Goal: Task Accomplishment & Management: Manage account settings

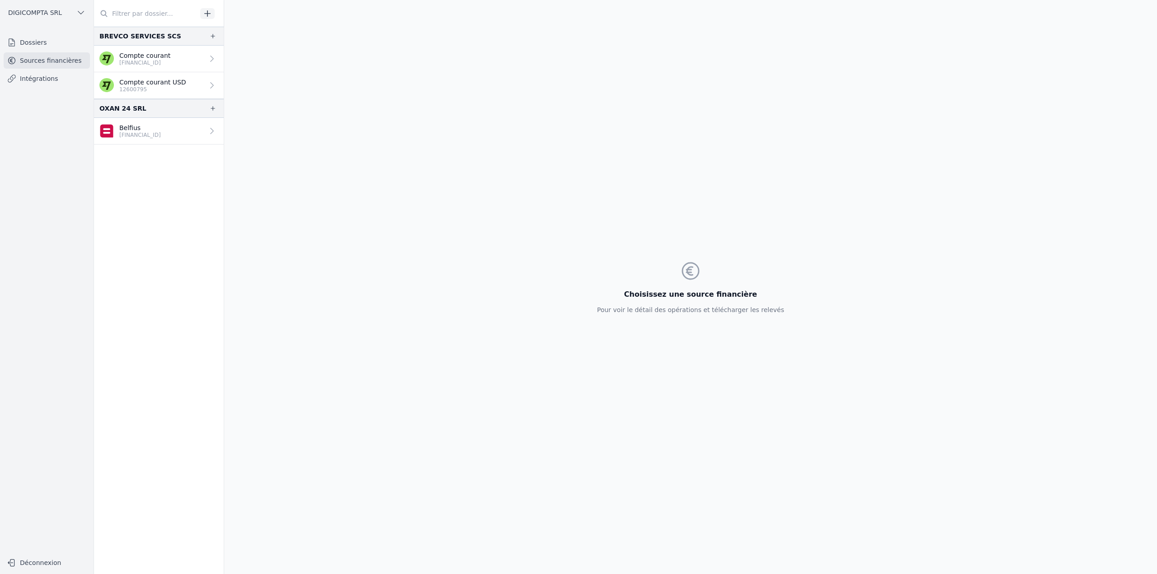
click at [28, 15] on span "DIGICOMPTA SRL" at bounding box center [35, 12] width 54 height 9
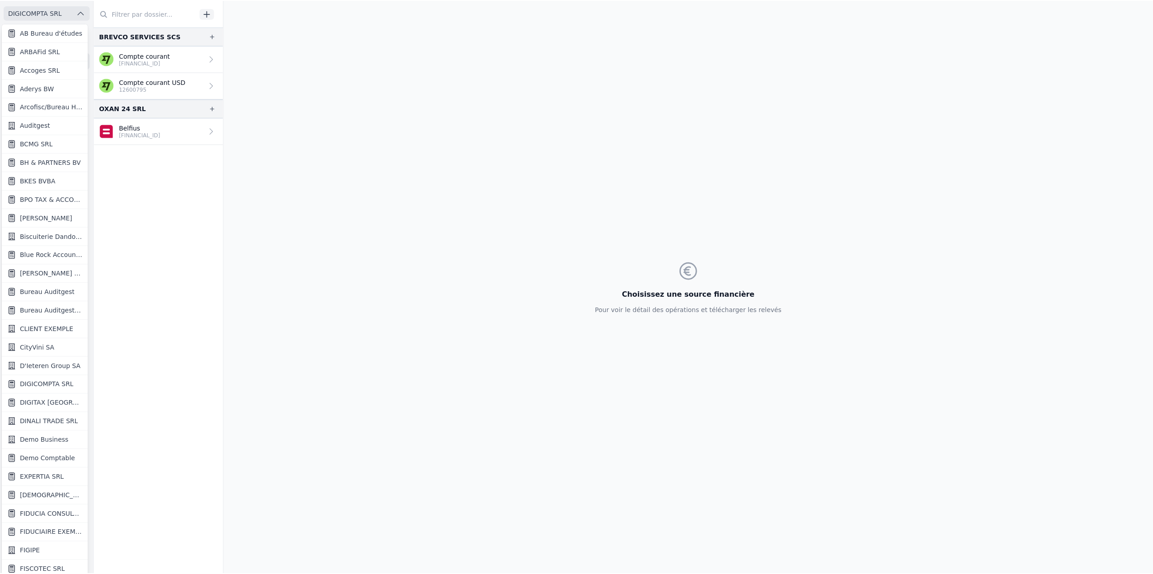
scroll to position [1, 0]
click at [53, 400] on span "DIGITAX BELGIUM SRL" at bounding box center [51, 403] width 63 height 9
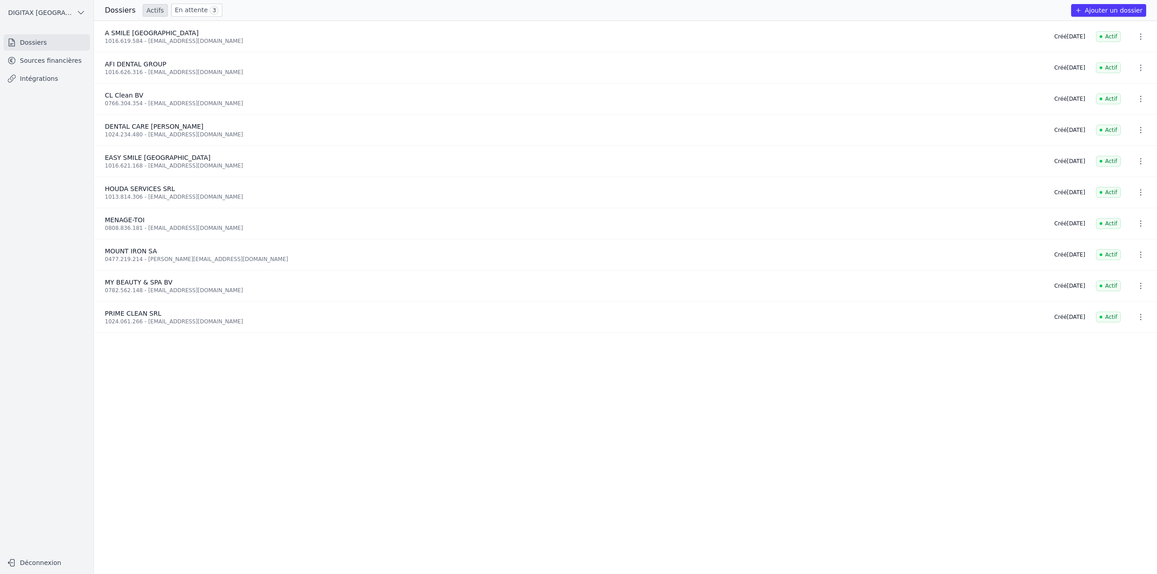
click at [172, 7] on link "En attente 3" at bounding box center [196, 10] width 51 height 13
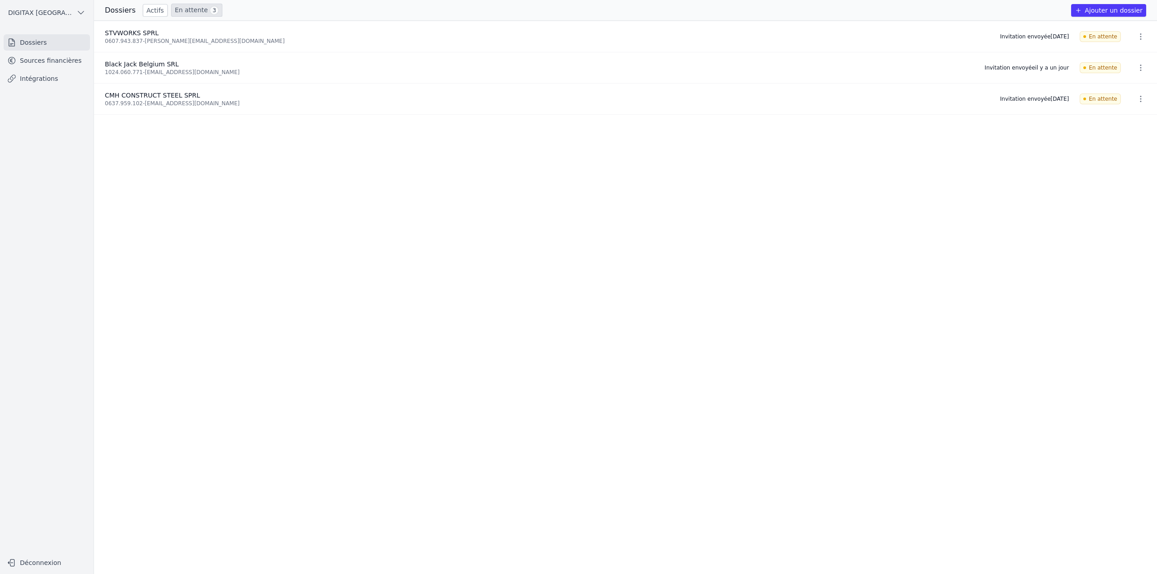
click at [1139, 34] on icon "button" at bounding box center [1140, 36] width 9 height 9
click at [1128, 56] on button "Ré-inviter" at bounding box center [1124, 56] width 56 height 19
click at [1139, 65] on icon "button" at bounding box center [1140, 67] width 9 height 9
click at [1128, 87] on button "Ré-inviter" at bounding box center [1124, 87] width 56 height 19
click at [1141, 64] on div "Invitation ré-envoyée L'invitation a été ré-envoyée à steve@stvworks.be Close" at bounding box center [1060, 37] width 174 height 53
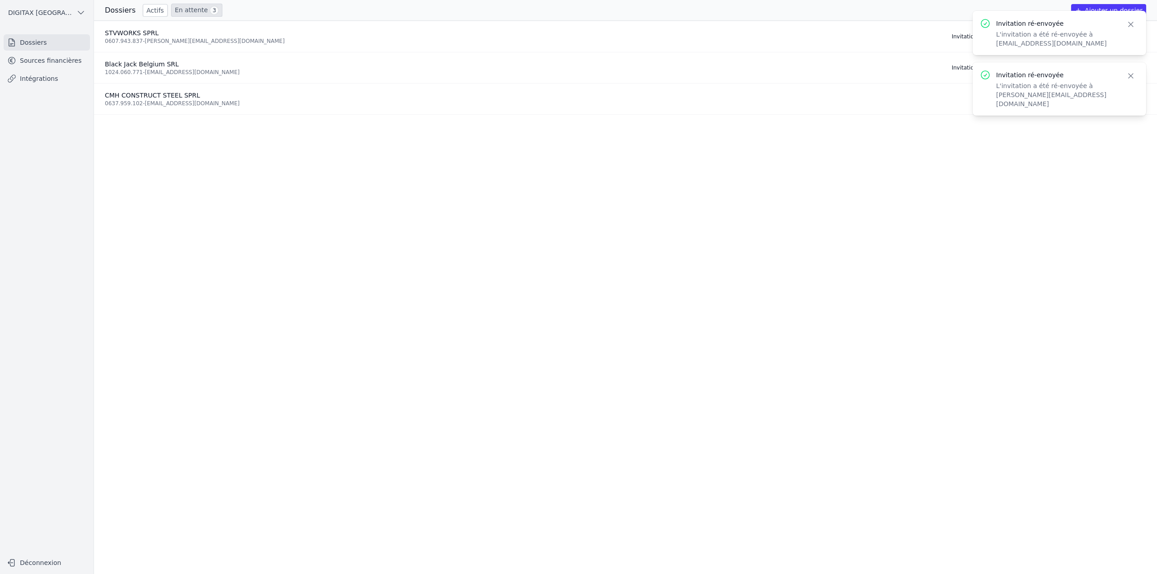
click at [1130, 75] on icon "button" at bounding box center [1131, 76] width 5 height 5
click at [1127, 24] on icon "button" at bounding box center [1130, 24] width 9 height 9
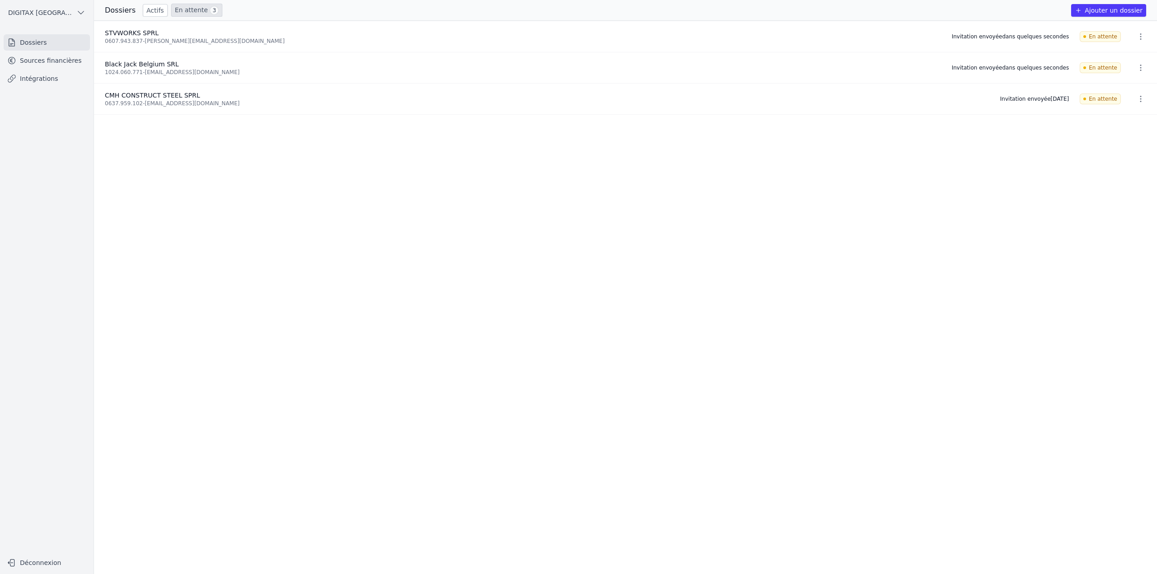
click at [1136, 104] on button "button" at bounding box center [1141, 99] width 18 height 14
click at [1131, 117] on button "Ré-inviter" at bounding box center [1124, 118] width 56 height 19
click at [1055, 177] on ul "STVWORKS SPRL 0607.943.837 - steve@stvworks.be Invitation envoyée dans quelques…" at bounding box center [625, 298] width 1063 height 554
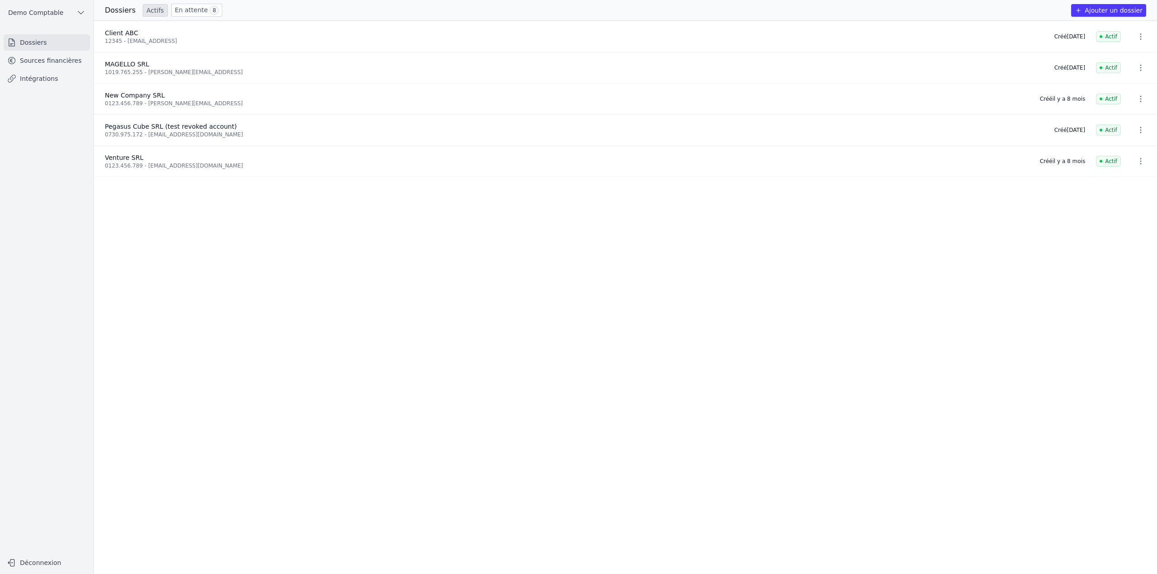
click at [1134, 8] on button "Ajouter un dossier" at bounding box center [1108, 10] width 75 height 13
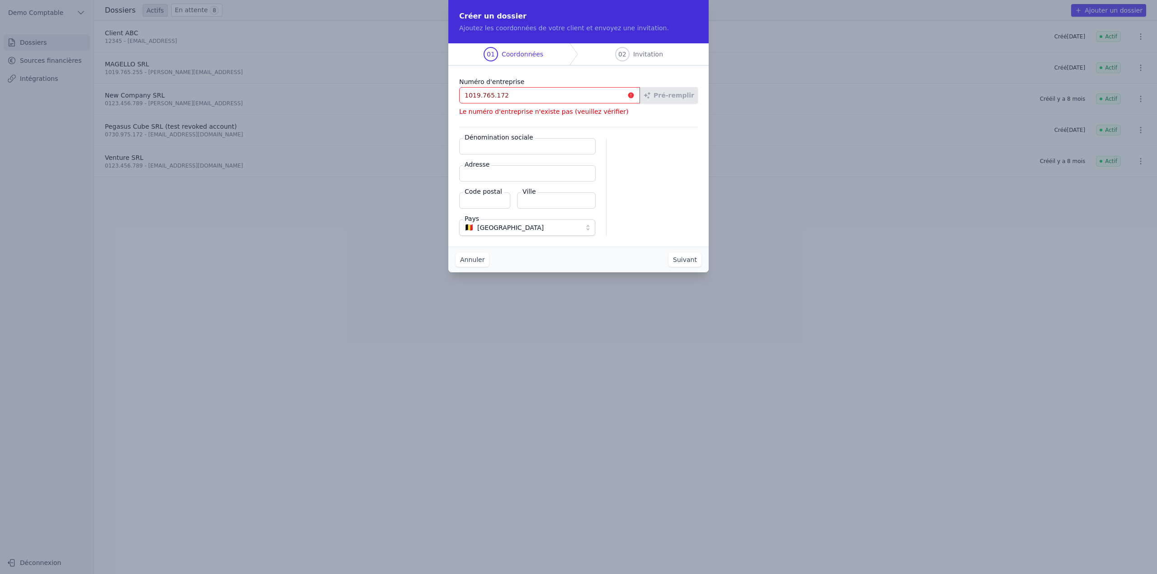
click at [512, 96] on input "1019.765.172" at bounding box center [549, 95] width 181 height 16
click at [521, 97] on input "1019.975.172" at bounding box center [549, 95] width 181 height 16
click at [698, 101] on div "Numéro d'entreprise 1019.975.172 Pré-remplir Le numéro d'entreprise n'existe pa…" at bounding box center [578, 156] width 260 height 181
click at [663, 125] on div "Numéro d'entreprise 1019.975.172 Pré-remplir Le numéro d'entreprise n'existe pa…" at bounding box center [578, 156] width 260 height 181
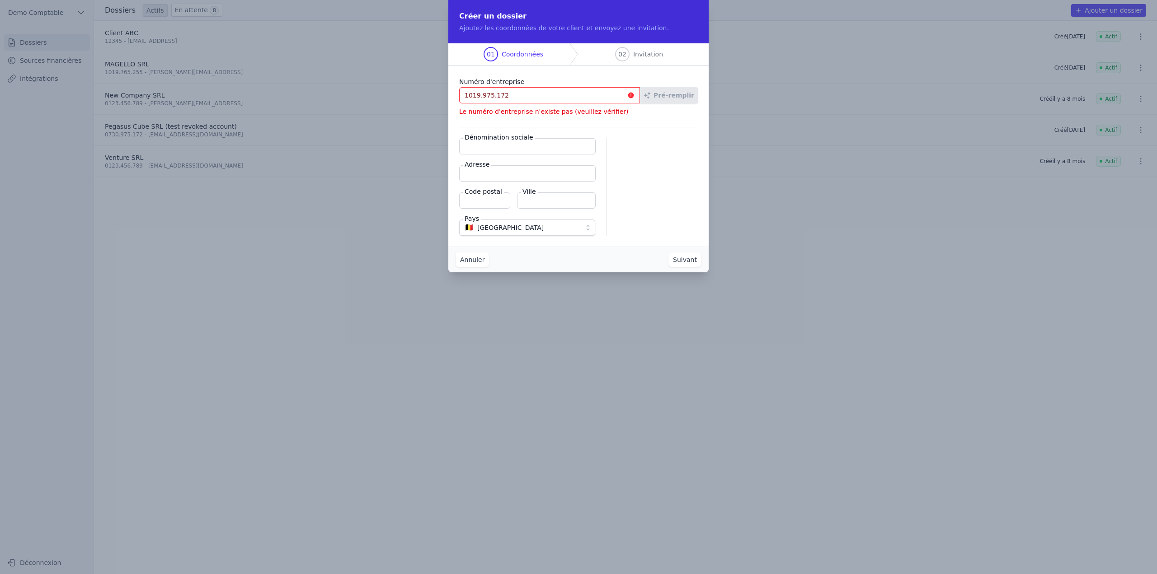
drag, startPoint x: 527, startPoint y: 74, endPoint x: 523, endPoint y: 89, distance: 15.0
click at [526, 75] on div "Numéro d'entreprise 1019.975.172 Pré-remplir Le numéro d'entreprise n'existe pa…" at bounding box center [578, 156] width 260 height 181
click at [520, 99] on input "1019.975.172" at bounding box center [549, 95] width 181 height 16
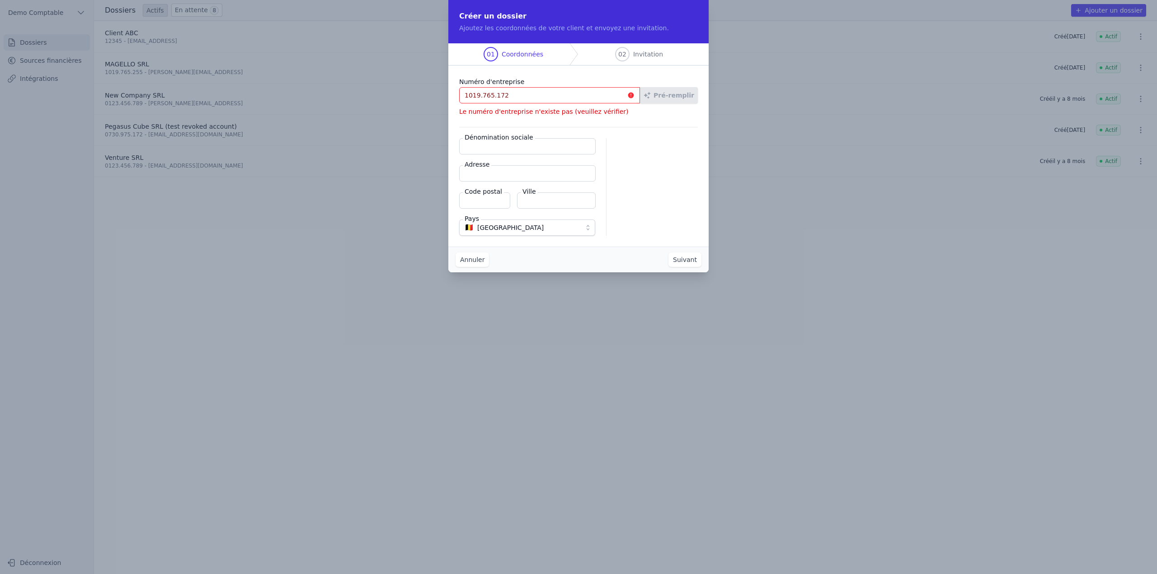
type input "1019.765.172"
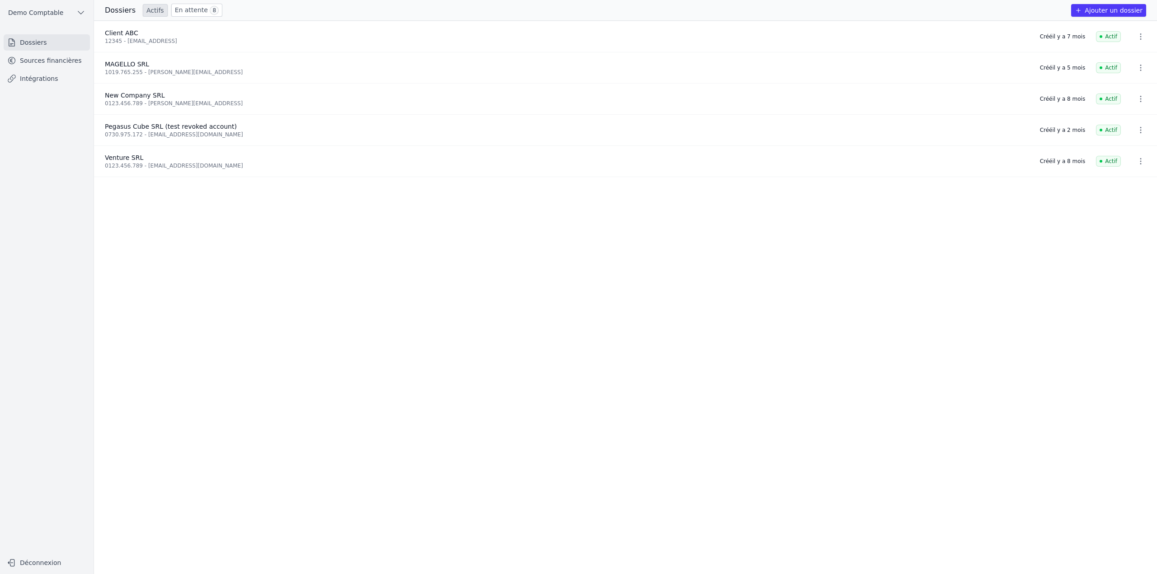
click at [1112, 5] on button "Ajouter un dossier" at bounding box center [1108, 10] width 75 height 13
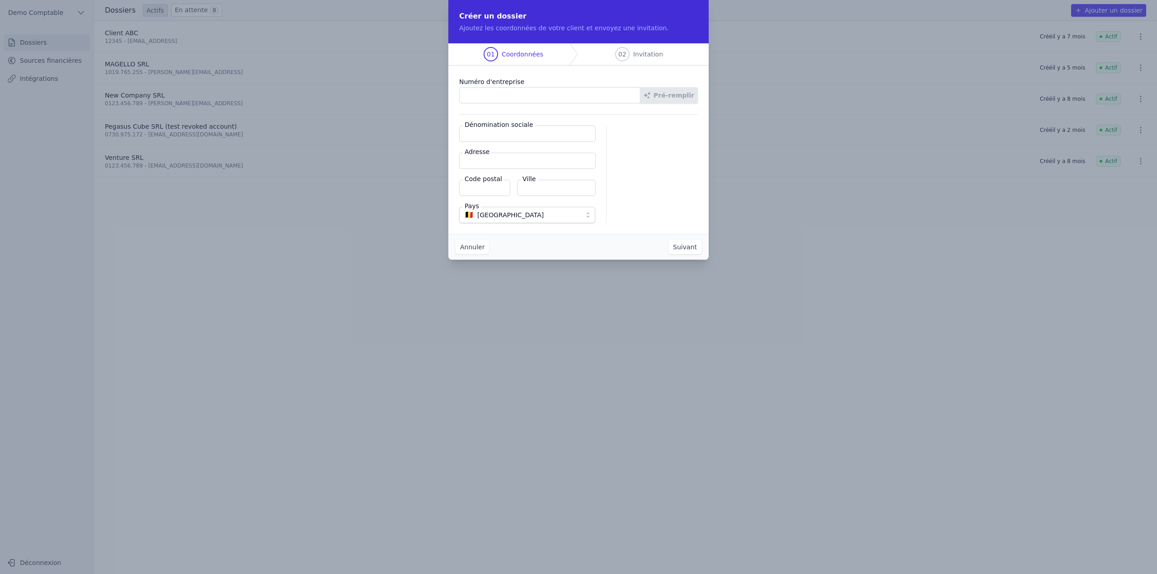
click at [537, 94] on input "Numéro d'entreprise" at bounding box center [549, 95] width 181 height 16
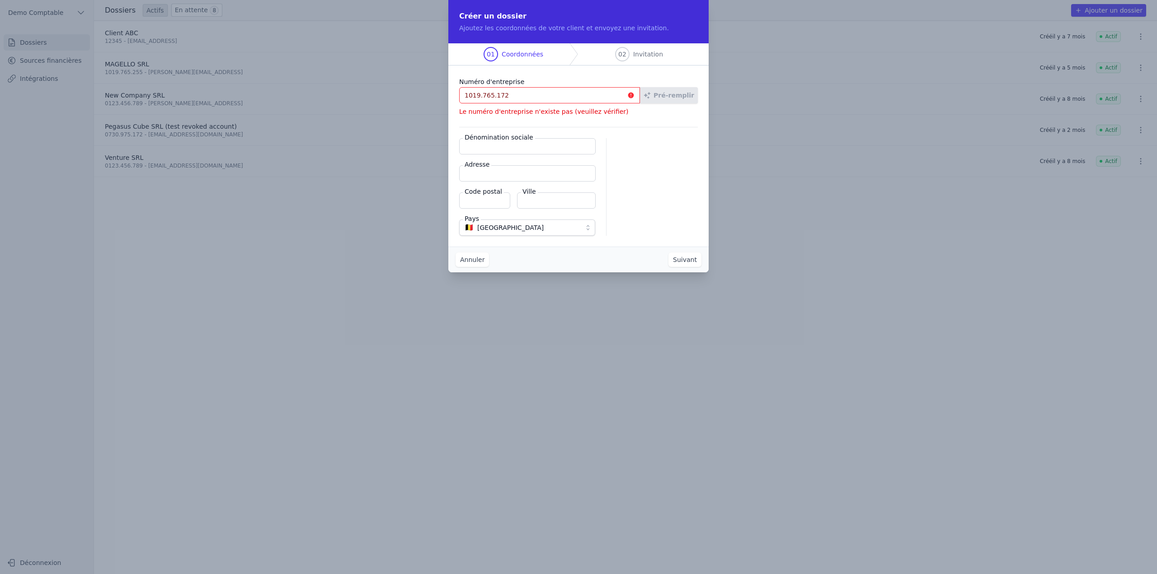
click at [581, 94] on input "1019.765.172" at bounding box center [549, 95] width 181 height 16
click at [565, 141] on input "Dénomination sociale" at bounding box center [527, 146] width 137 height 16
click at [508, 99] on input "1019.975.255" at bounding box center [549, 95] width 181 height 16
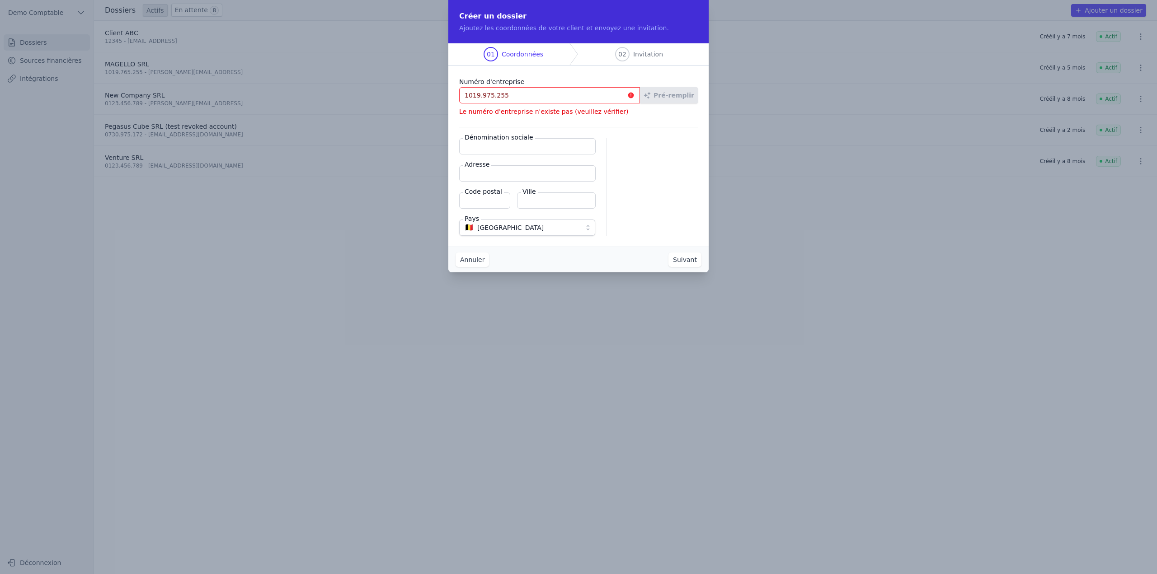
click at [508, 99] on input "1019.975.255" at bounding box center [549, 95] width 181 height 16
click at [581, 95] on input "1019.975.255" at bounding box center [549, 95] width 181 height 16
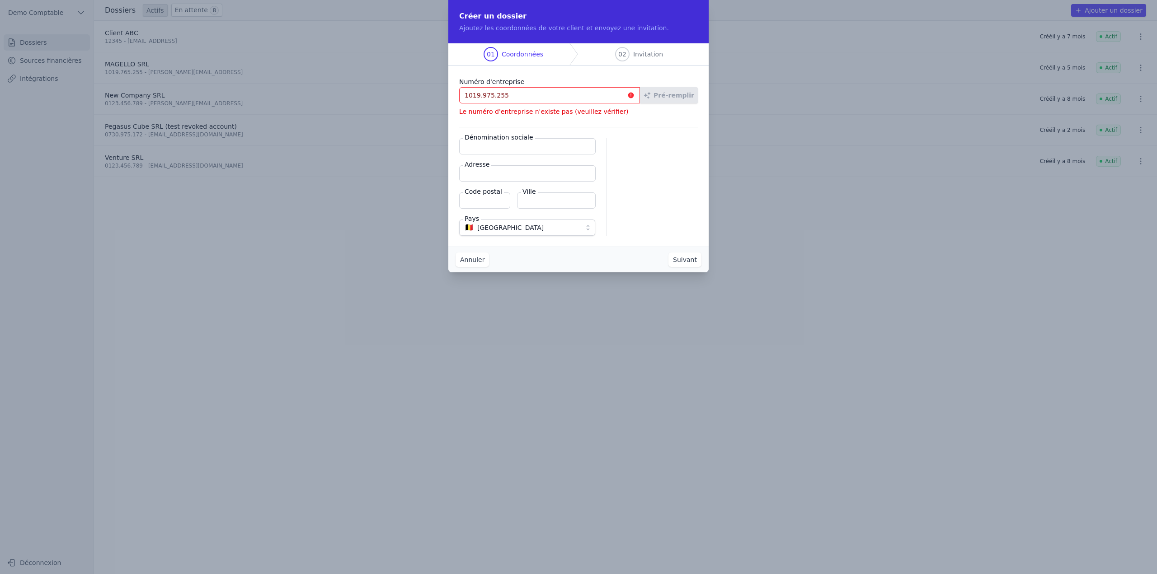
paste input "76"
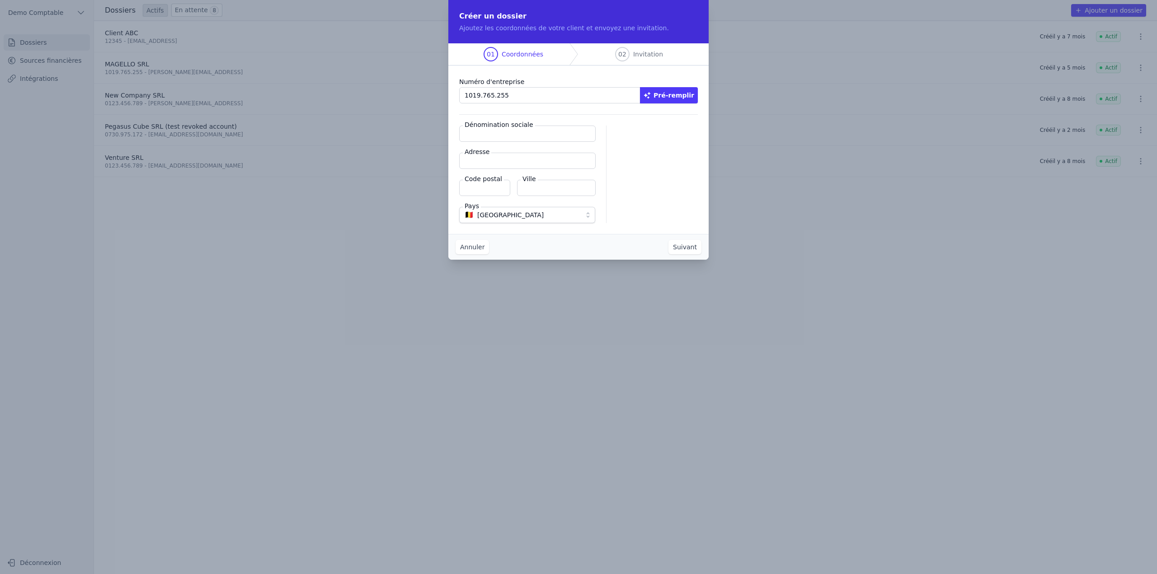
type input "1019.765.255"
click at [673, 96] on button "Pré-remplir" at bounding box center [669, 95] width 58 height 16
type input "MAGELLO SRL"
type input "Avenue du Derby 30/16"
type input "1050"
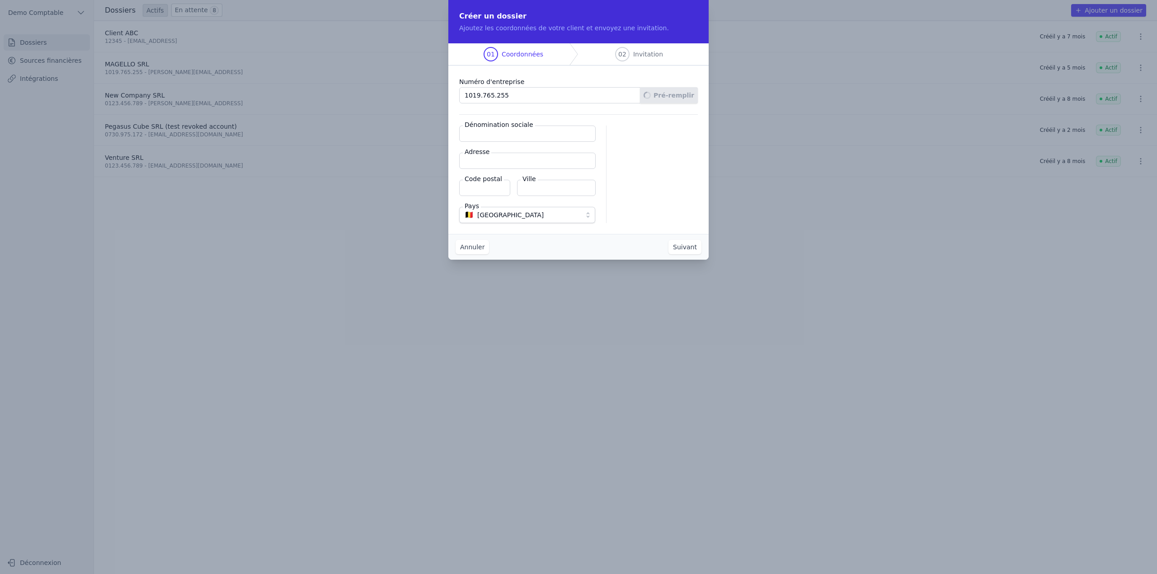
type input "Ixelles"
click at [689, 252] on button "Suivant" at bounding box center [684, 247] width 33 height 14
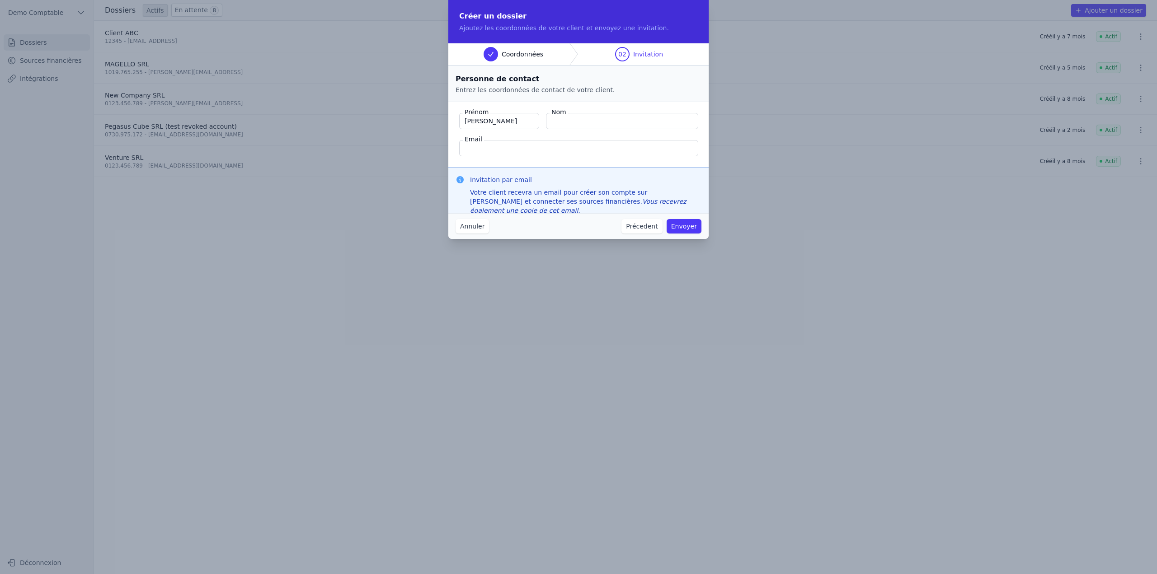
type input "Quentin"
type input "Roquet"
click at [651, 225] on button "Précedent" at bounding box center [641, 226] width 41 height 14
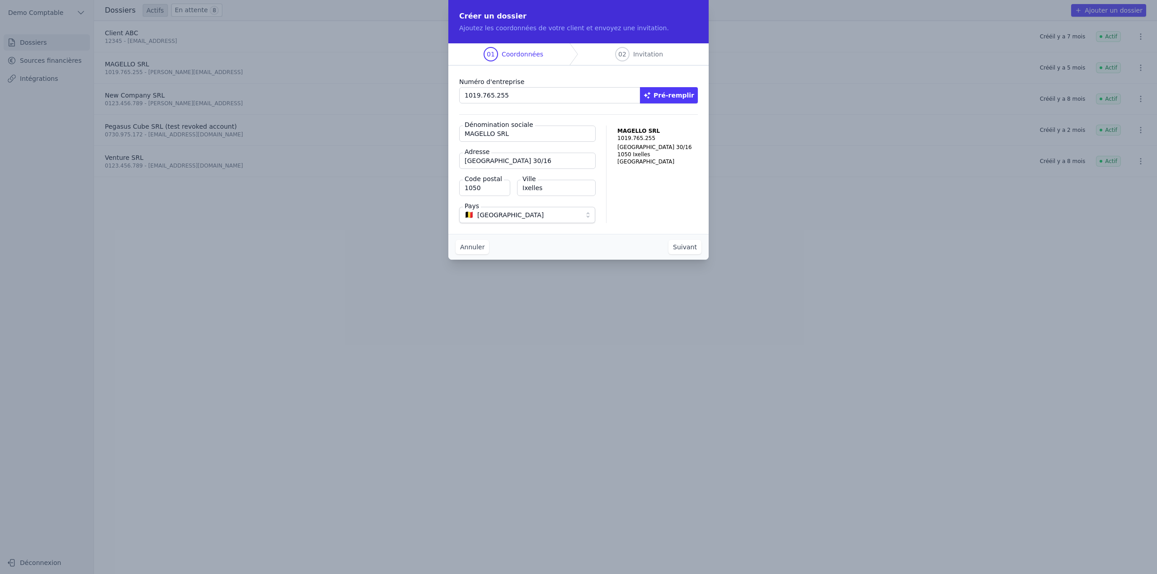
click at [477, 249] on button "Annuler" at bounding box center [472, 247] width 33 height 14
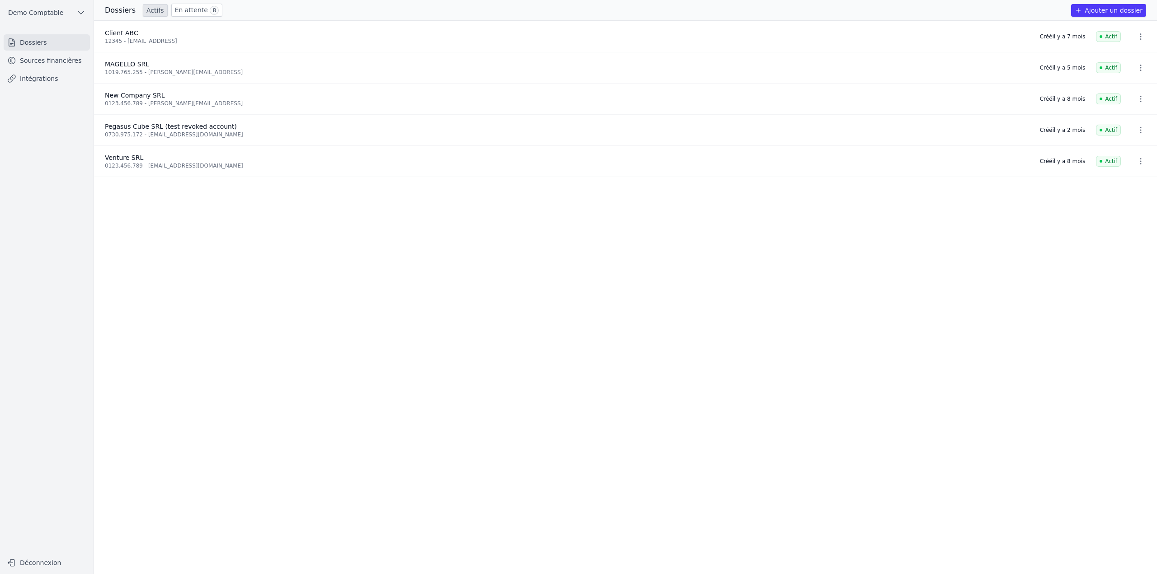
click at [195, 13] on link "En attente 8" at bounding box center [196, 10] width 51 height 13
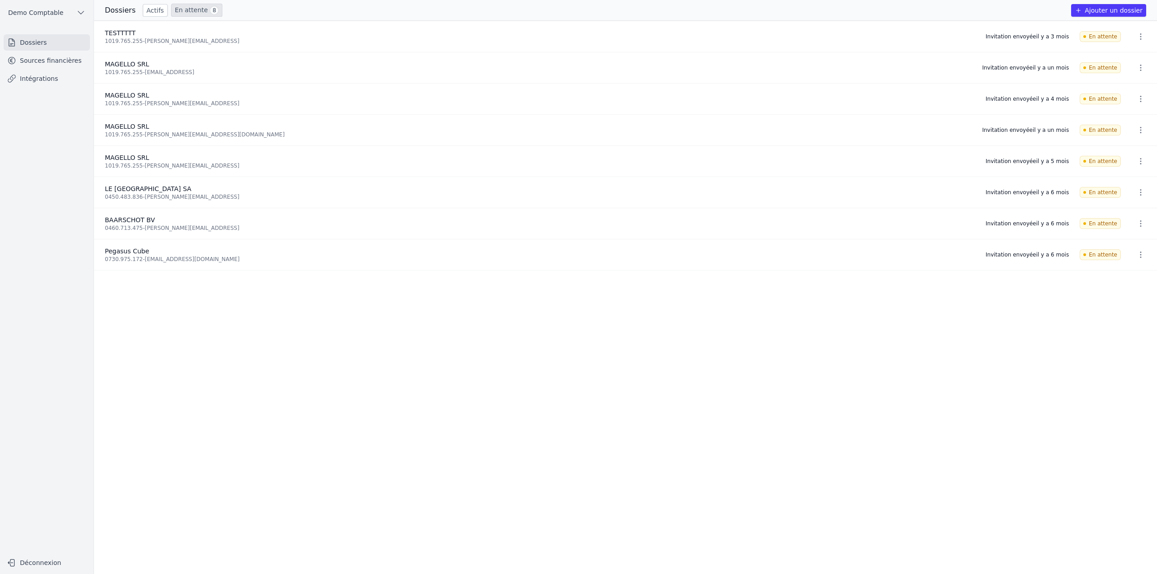
drag, startPoint x: 202, startPoint y: 70, endPoint x: 142, endPoint y: 75, distance: 59.9
click at [142, 75] on div "1019.765.255 - newsletter@magello.ai" at bounding box center [538, 72] width 866 height 7
copy div "newsletter@magello.ai"
click at [48, 1] on ul "Demo Comptable" at bounding box center [46, 12] width 79 height 25
click at [47, 13] on span "Demo Comptable" at bounding box center [35, 12] width 55 height 9
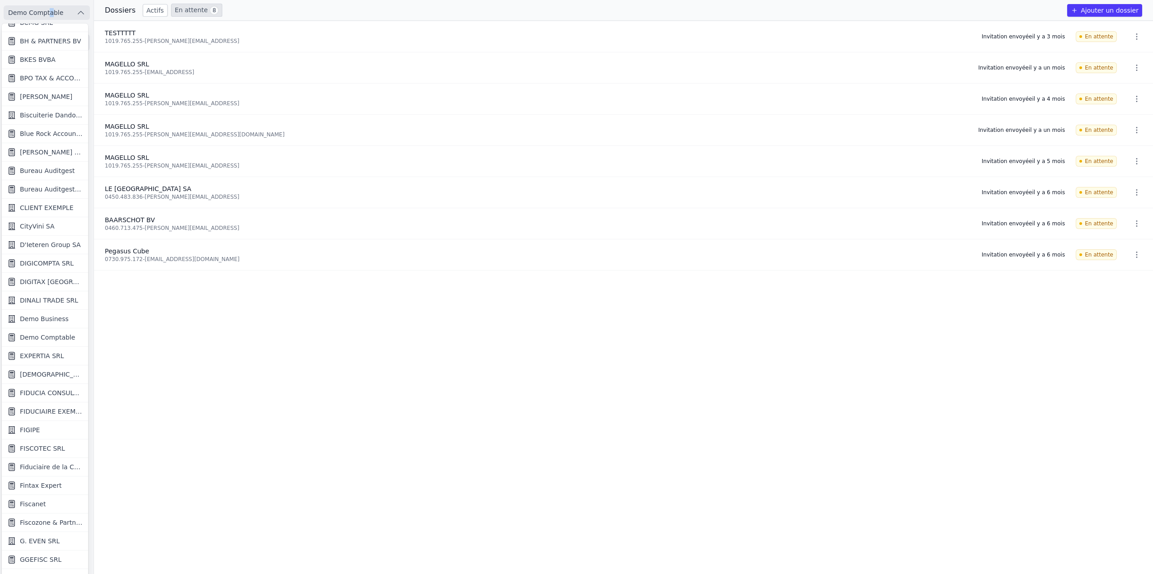
scroll to position [181, 0]
click at [56, 351] on span "FIDUCIAIRE EXEMPLE" at bounding box center [51, 352] width 63 height 9
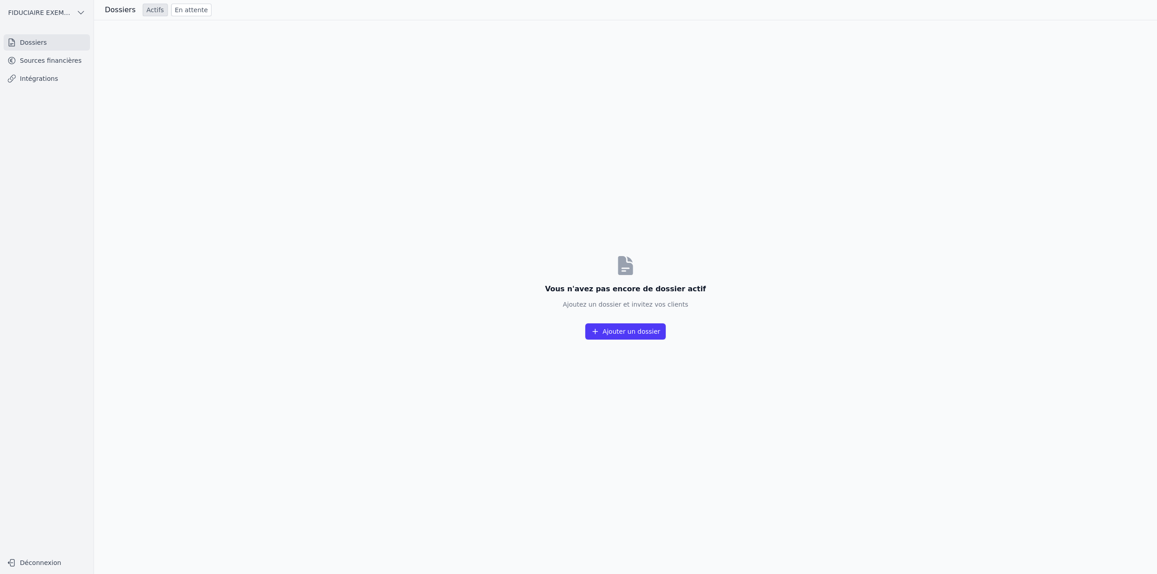
click at [54, 58] on link "Sources financières" at bounding box center [47, 60] width 86 height 16
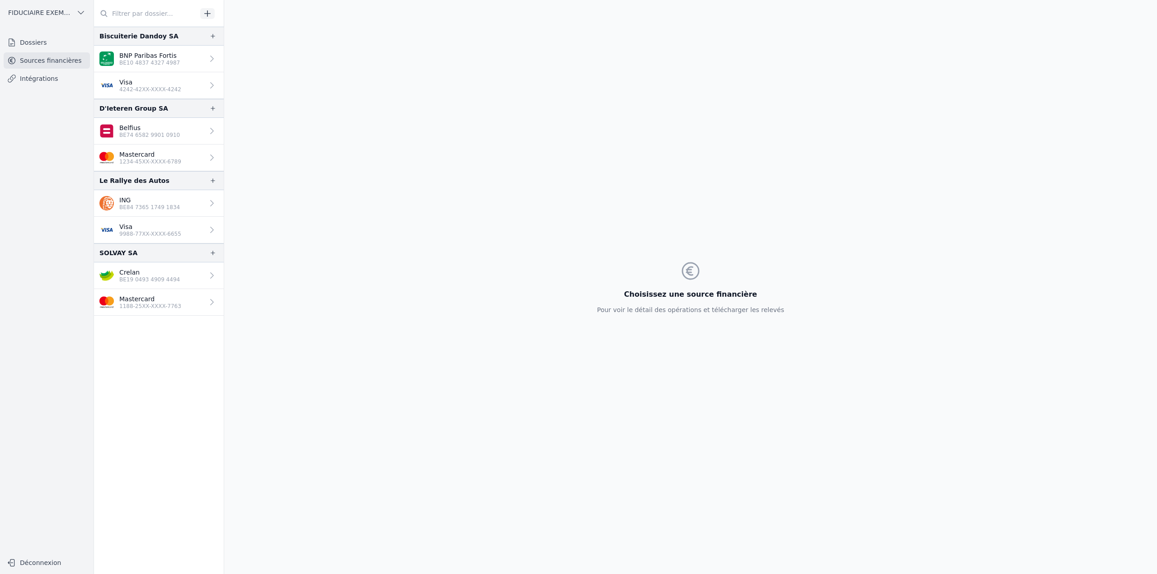
click at [36, 42] on link "Dossiers" at bounding box center [47, 42] width 86 height 16
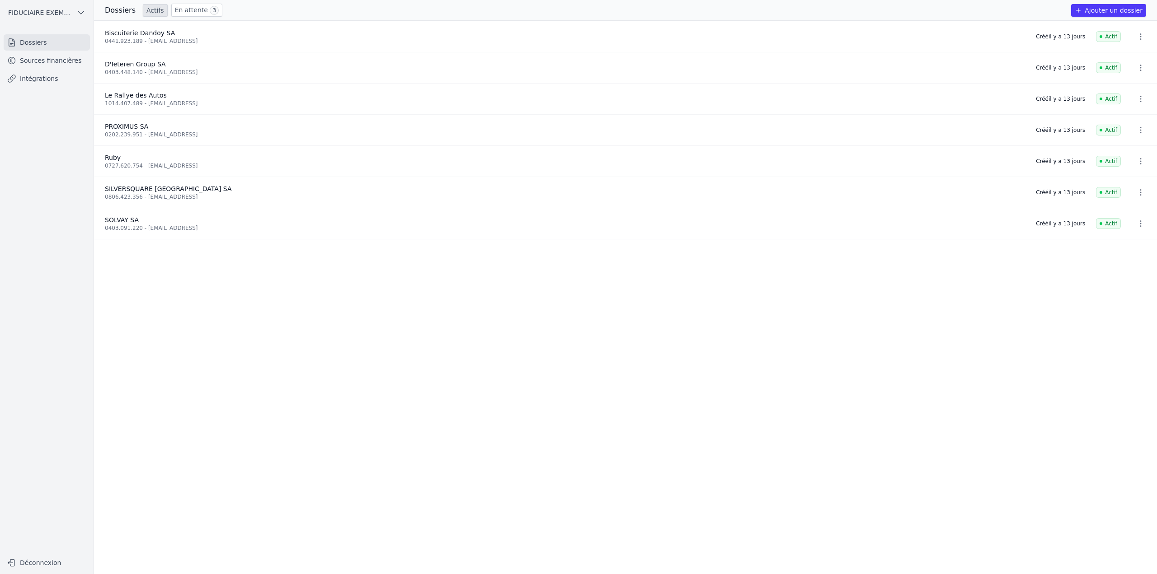
click at [188, 14] on link "En attente 3" at bounding box center [196, 10] width 51 height 13
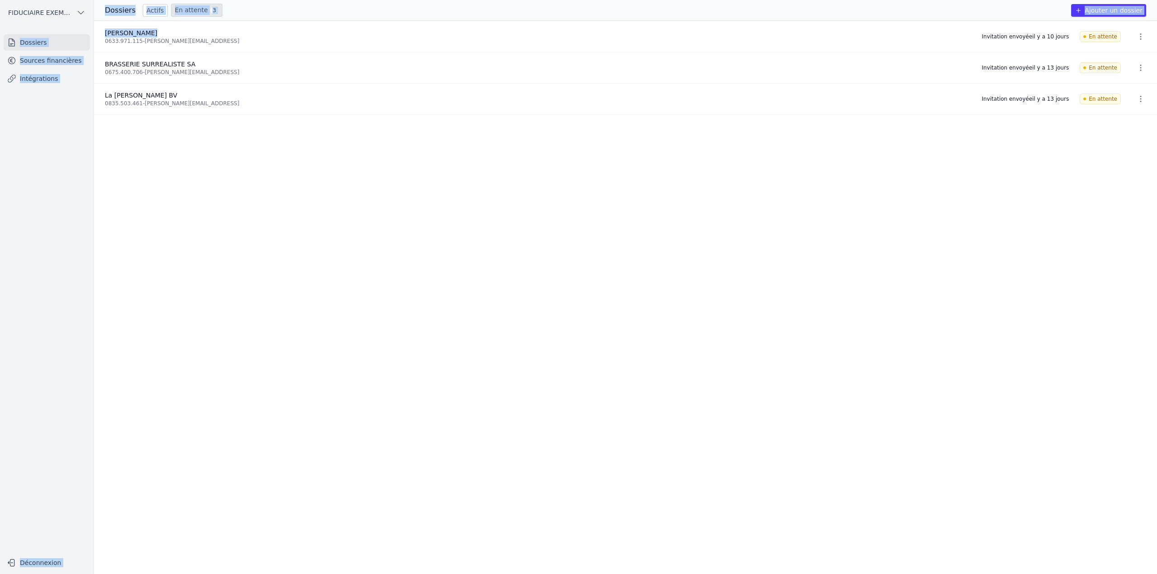
drag, startPoint x: 147, startPoint y: 32, endPoint x: 86, endPoint y: 33, distance: 60.6
click at [86, 33] on div "Open sidebar FIDUCIAIRE EXEMPLE FIDUCIAIRE EXEMPLE Dossiers Sources financières…" at bounding box center [578, 287] width 1157 height 574
click at [146, 33] on div "Renard Bakery" at bounding box center [538, 32] width 866 height 9
click at [115, 34] on span "Renard Bakery" at bounding box center [131, 32] width 52 height 7
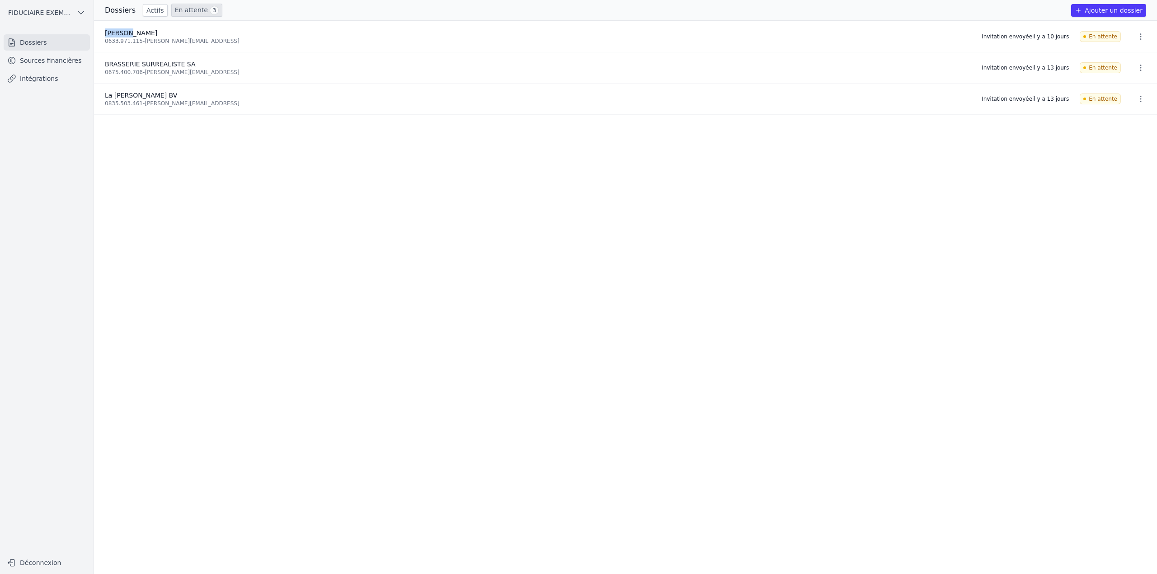
copy span "Renard"
click at [142, 64] on span "BRASSERIE SURREALISTE SA" at bounding box center [150, 64] width 91 height 7
copy span "SURREALISTE"
drag, startPoint x: 143, startPoint y: 104, endPoint x: 226, endPoint y: 102, distance: 83.2
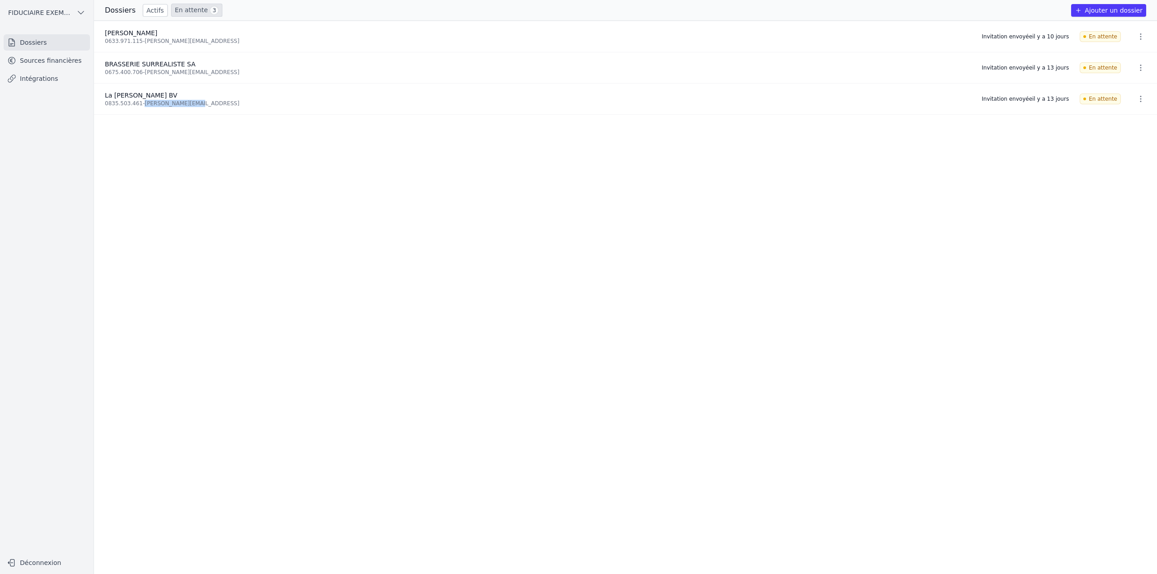
click at [223, 102] on div "0835.503.461 - melanie@magello.ai" at bounding box center [538, 103] width 866 height 7
copy div "melanie@magello.ai"
click at [78, 18] on button "FIDUCIAIRE EXEMPLE" at bounding box center [47, 12] width 86 height 14
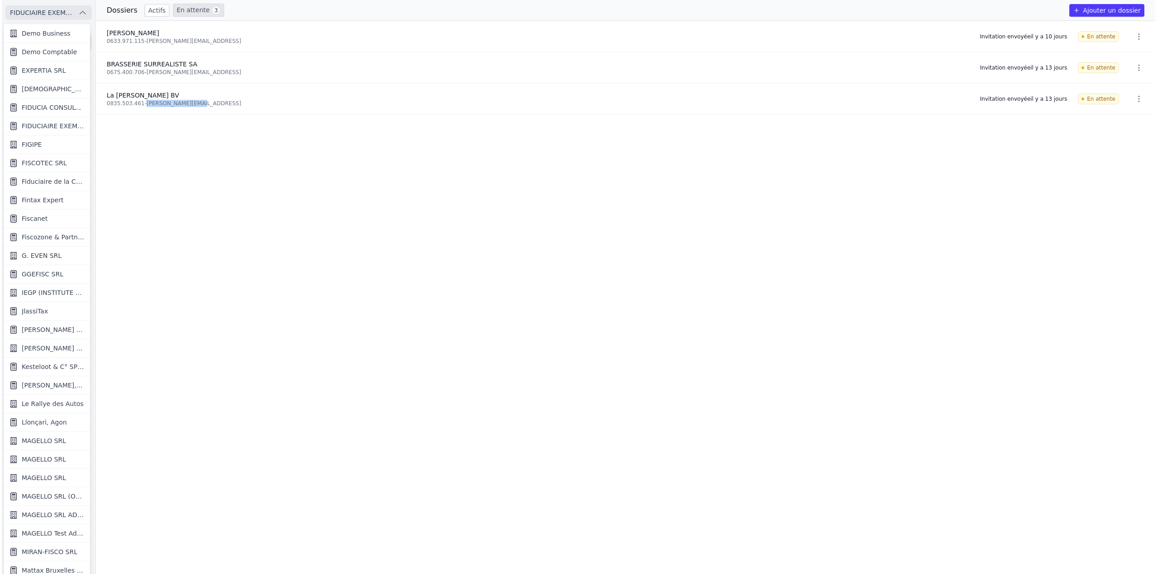
scroll to position [452, 0]
click at [60, 179] on link "Fiscanet" at bounding box center [45, 174] width 86 height 19
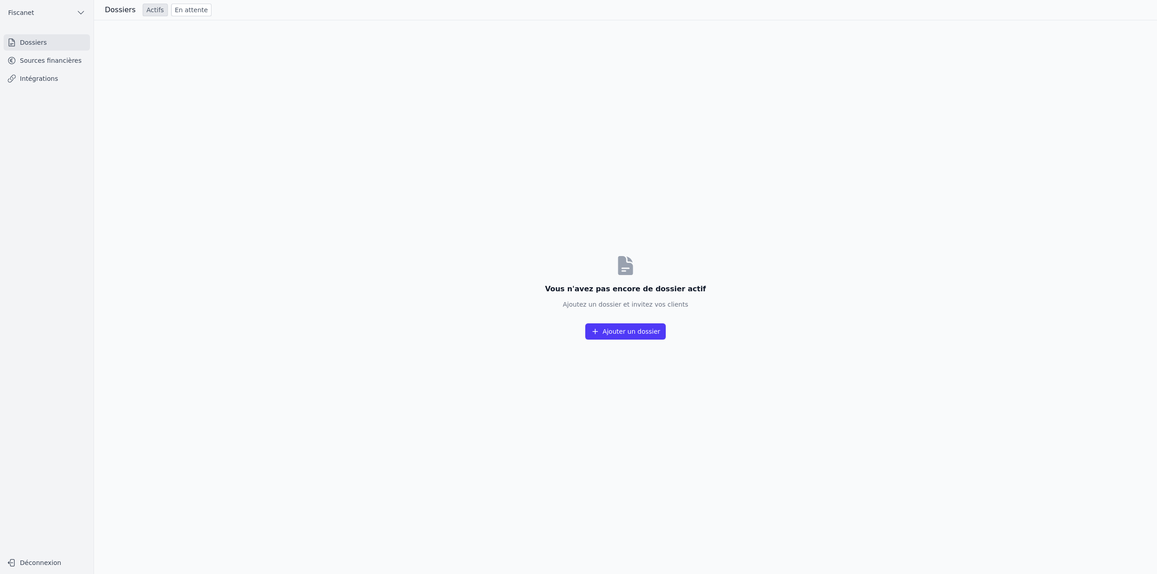
click at [175, 12] on link "En attente" at bounding box center [191, 10] width 40 height 13
click at [149, 8] on link "Actifs" at bounding box center [155, 10] width 25 height 13
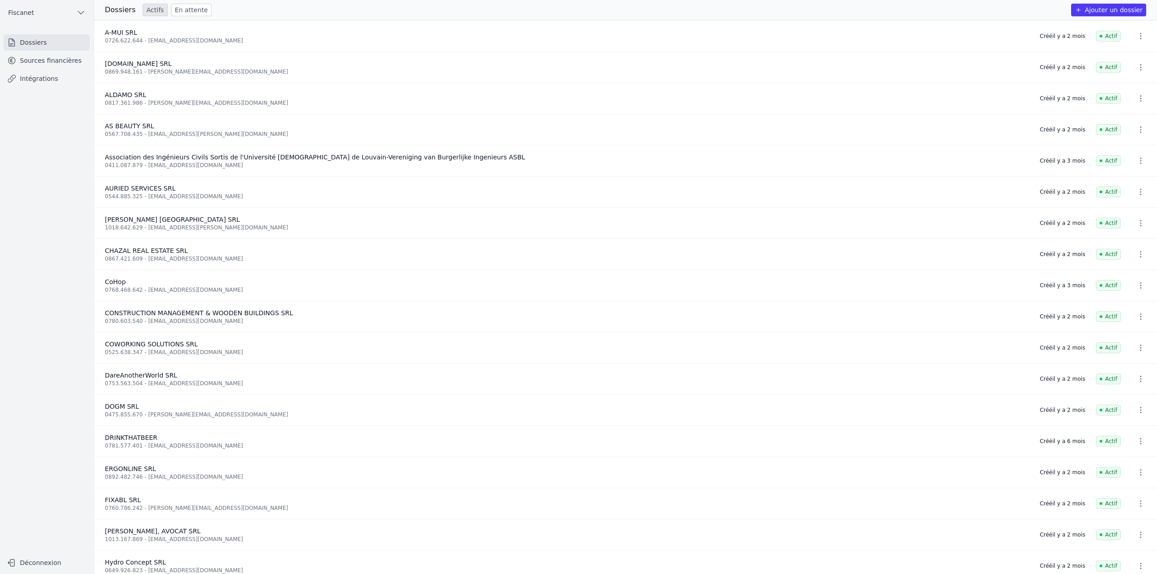
click at [185, 11] on link "En attente" at bounding box center [191, 10] width 40 height 13
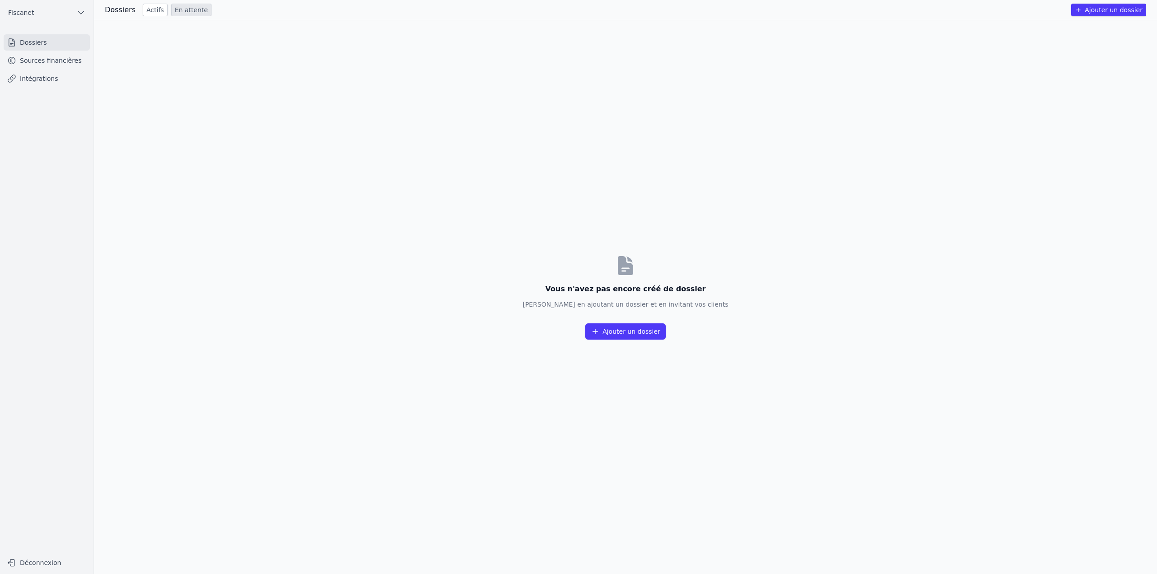
click at [156, 10] on link "Actifs" at bounding box center [155, 10] width 25 height 13
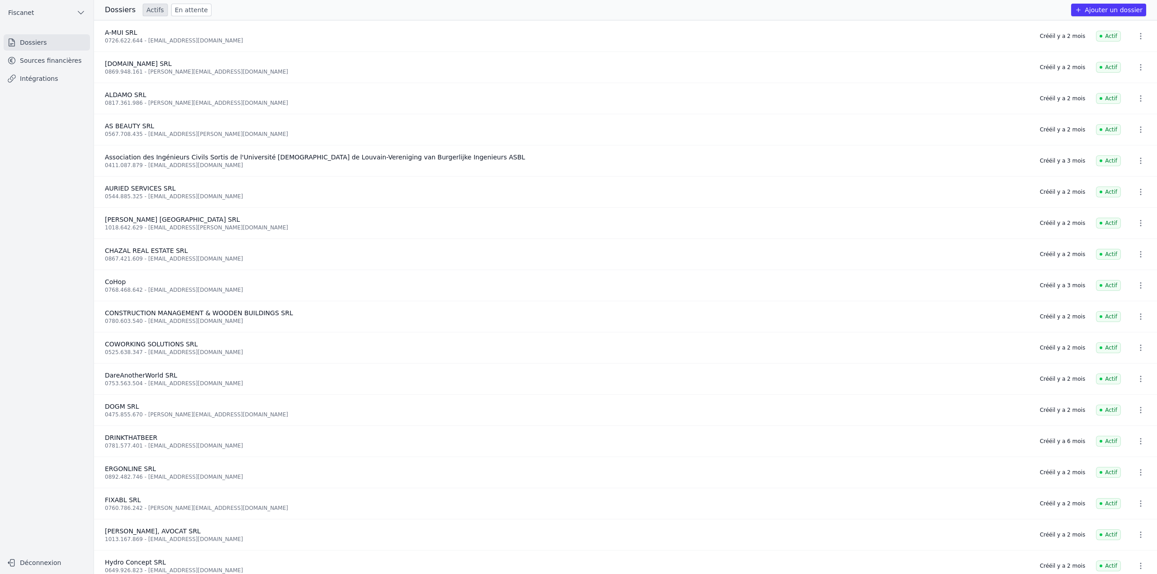
click at [39, 19] on button "Fiscanet" at bounding box center [47, 12] width 86 height 14
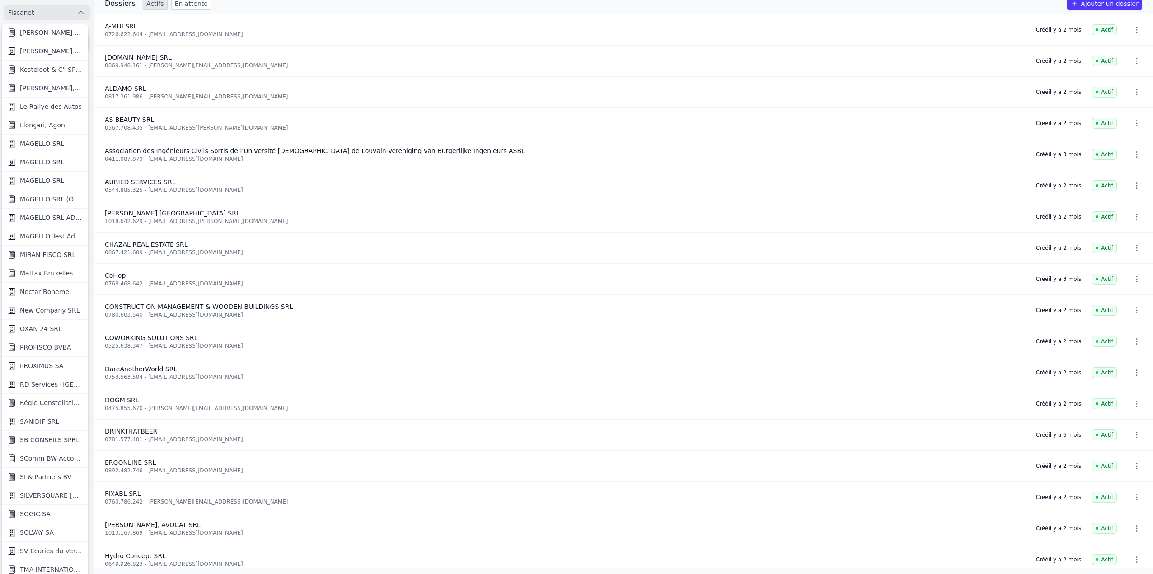
scroll to position [8, 0]
click at [42, 511] on span "SOGIC SA" at bounding box center [35, 513] width 31 height 9
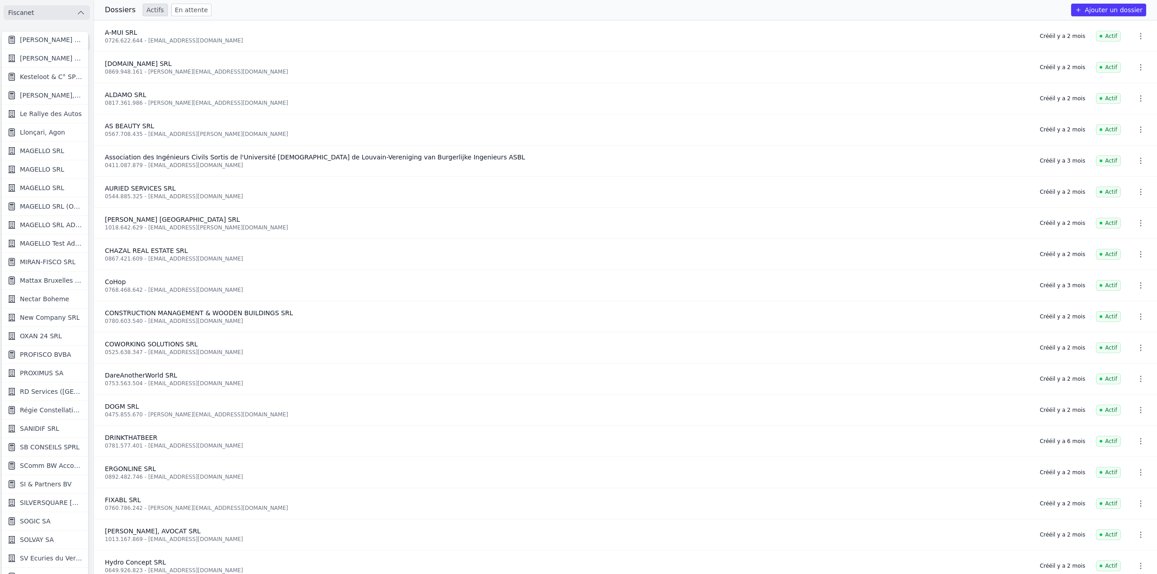
scroll to position [0, 0]
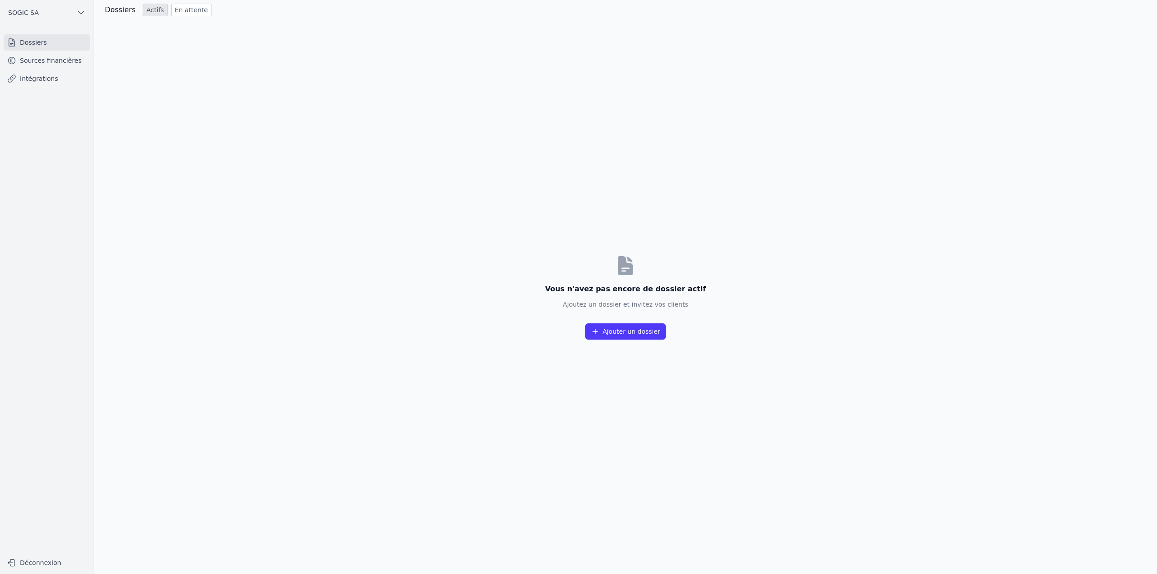
click at [180, 12] on link "En attente" at bounding box center [191, 10] width 40 height 13
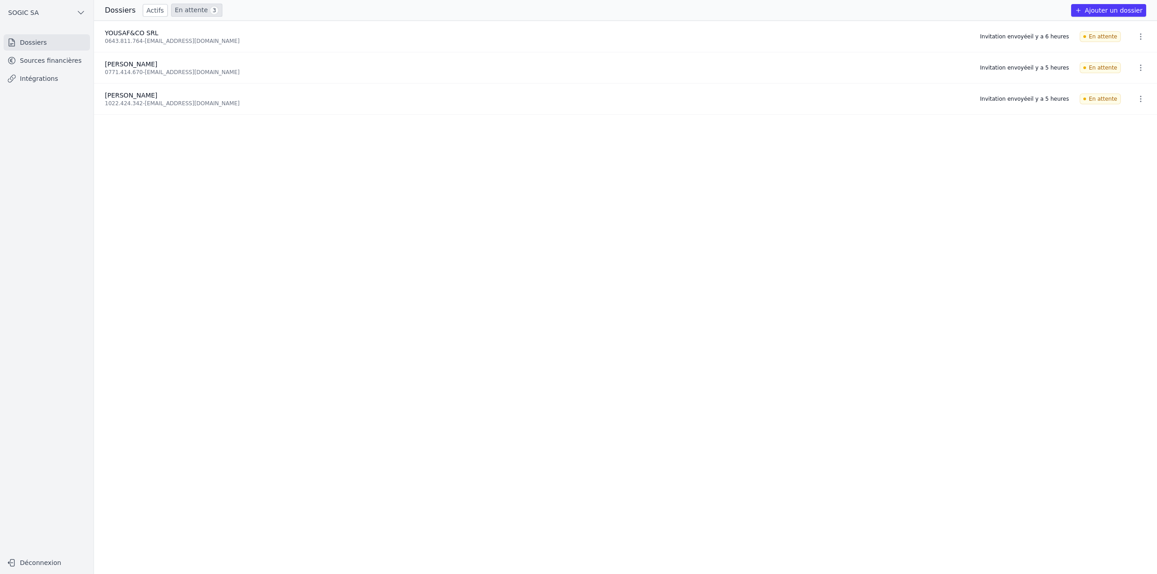
click at [188, 5] on link "En attente 3" at bounding box center [196, 10] width 51 height 13
click at [189, 9] on link "En attente 3" at bounding box center [196, 10] width 51 height 13
